Goal: Information Seeking & Learning: Check status

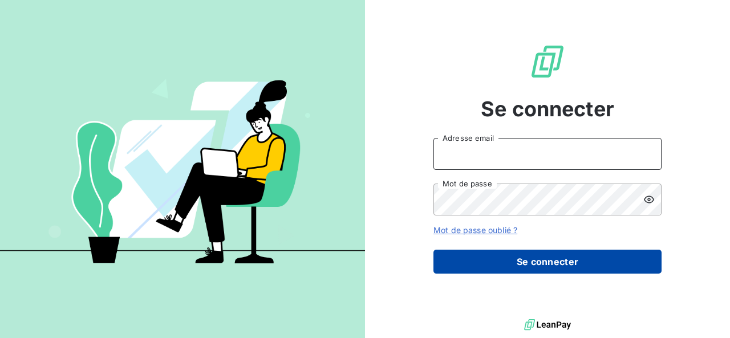
type input "sixtine.lepine@ostreya.com"
click at [476, 262] on button "Se connecter" at bounding box center [547, 262] width 228 height 24
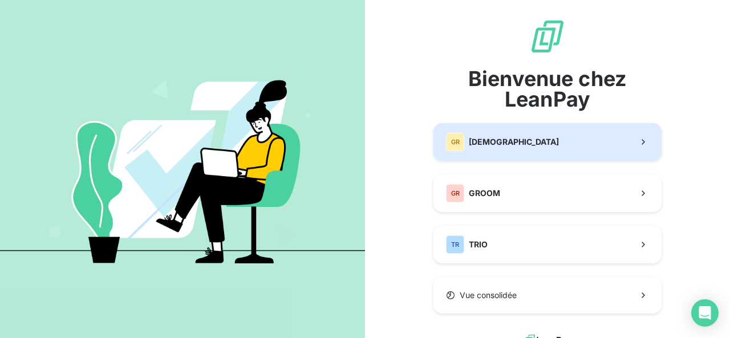
click at [461, 141] on div "GR GREENWISHES" at bounding box center [502, 142] width 113 height 18
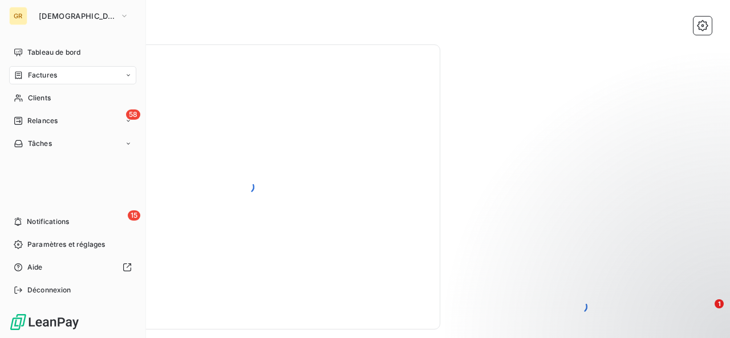
click at [45, 75] on span "Factures" at bounding box center [42, 75] width 29 height 10
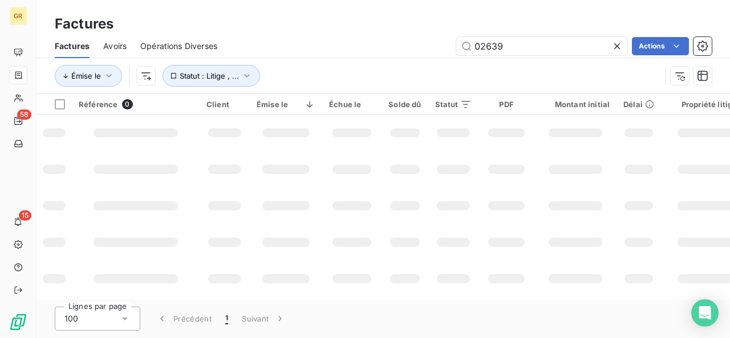
click at [301, 40] on div "02639 Actions" at bounding box center [471, 46] width 481 height 18
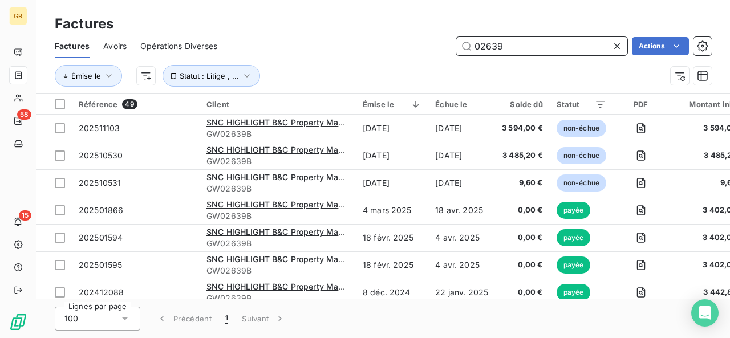
click at [507, 42] on input "02639" at bounding box center [541, 46] width 171 height 18
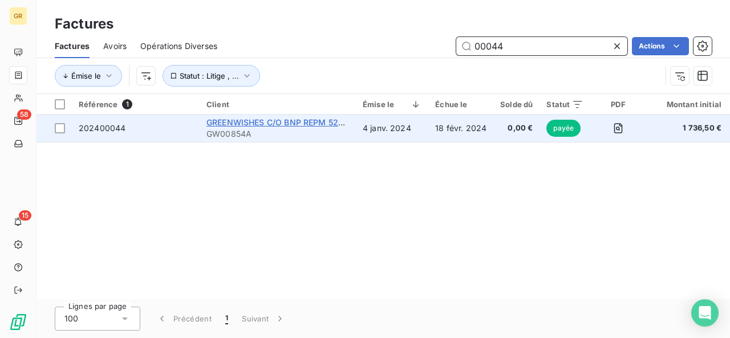
type input "00044"
click at [290, 119] on span "GREENWISHES C/O BNP REPM 52822" at bounding box center [280, 122] width 148 height 10
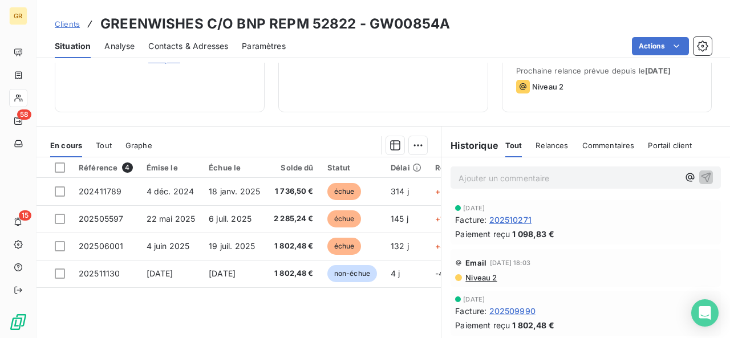
scroll to position [188, 0]
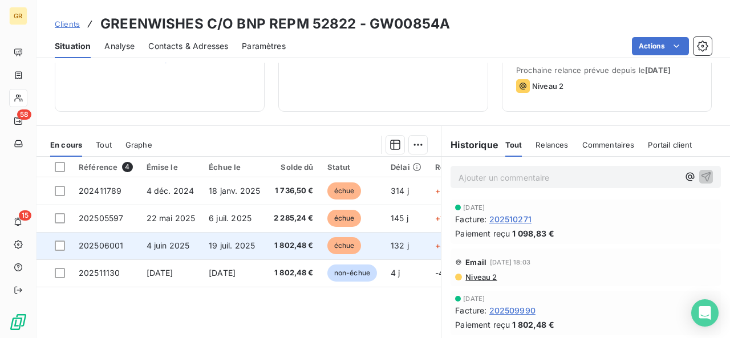
click at [246, 241] on span "19 juil. 2025" at bounding box center [232, 246] width 46 height 10
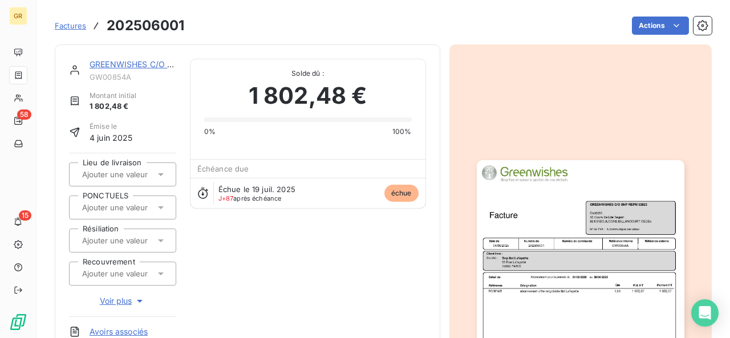
click at [597, 272] on img "button" at bounding box center [580, 306] width 207 height 293
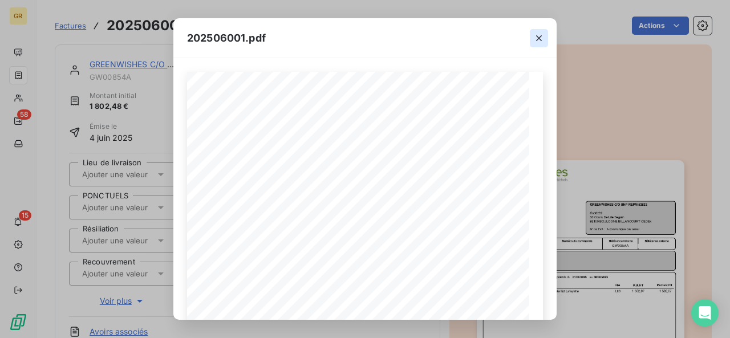
click at [542, 37] on icon "button" at bounding box center [538, 37] width 11 height 11
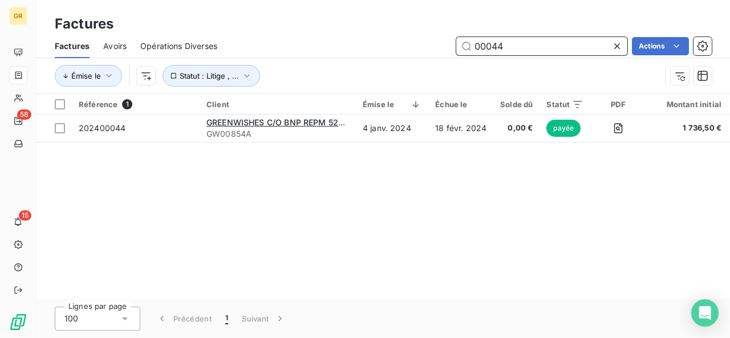
drag, startPoint x: 516, startPoint y: 46, endPoint x: 443, endPoint y: 44, distance: 73.0
click at [443, 44] on div "00044 Actions" at bounding box center [471, 46] width 481 height 18
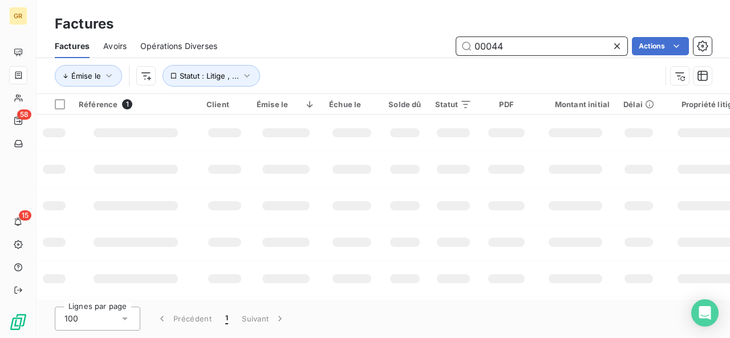
click at [520, 51] on input "00044" at bounding box center [541, 46] width 171 height 18
type input "00044"
